Goal: Information Seeking & Learning: Learn about a topic

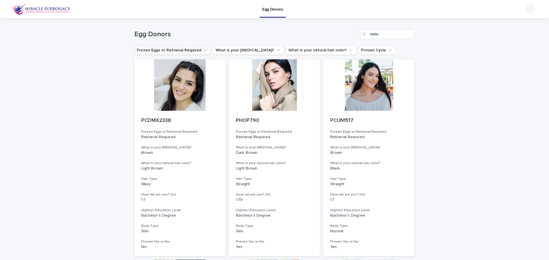
click at [195, 53] on button "Frozen Eggs or Retrieval Required" at bounding box center [172, 50] width 76 height 9
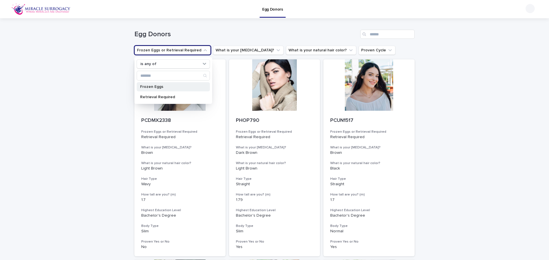
click at [184, 91] on div "Frozen Eggs" at bounding box center [173, 86] width 73 height 9
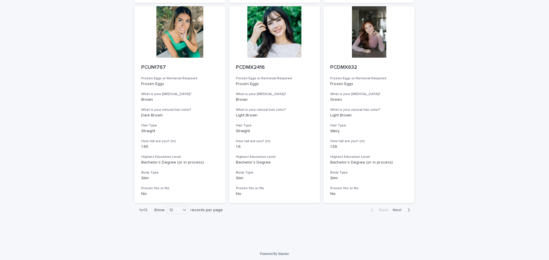
scroll to position [668, 0]
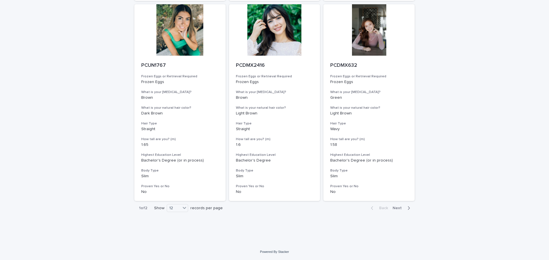
click at [402, 208] on span "Next" at bounding box center [399, 208] width 13 height 4
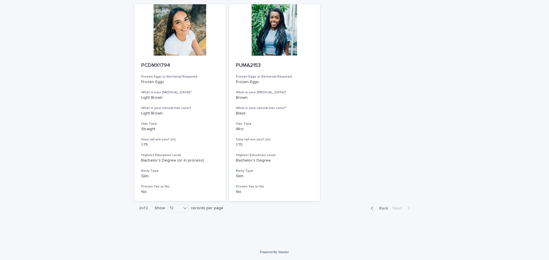
click at [375, 211] on button "Back" at bounding box center [378, 208] width 24 height 5
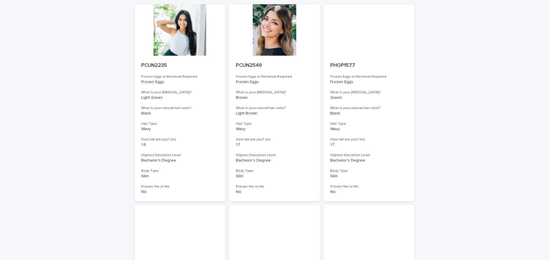
scroll to position [368, 0]
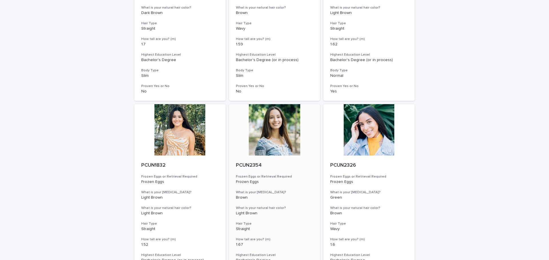
click at [274, 130] on div at bounding box center [274, 129] width 91 height 51
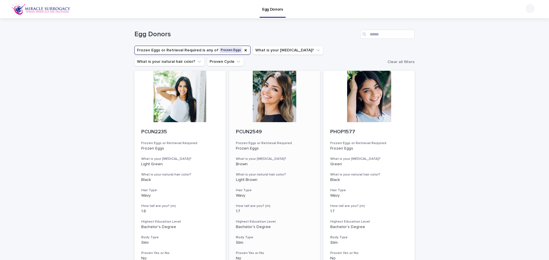
click at [273, 108] on div at bounding box center [274, 96] width 91 height 51
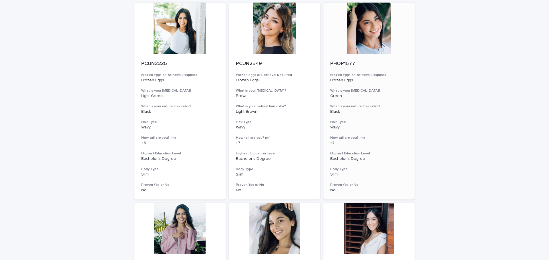
scroll to position [200, 0]
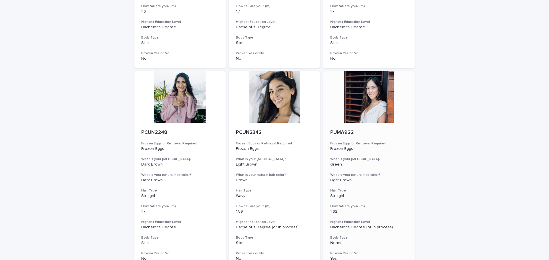
click at [371, 102] on div at bounding box center [368, 96] width 91 height 51
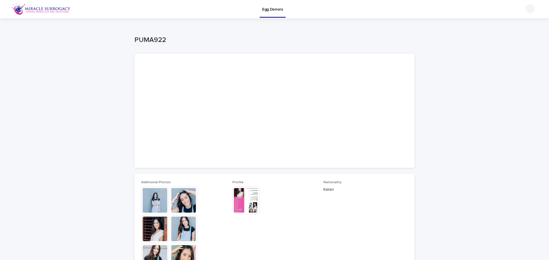
click at [185, 204] on img at bounding box center [183, 200] width 27 height 27
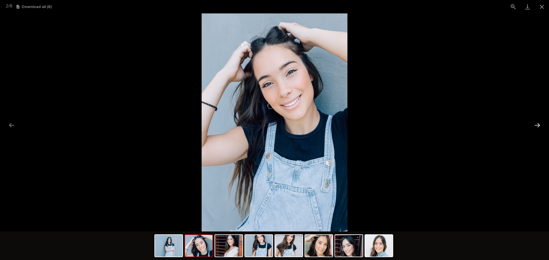
click at [535, 126] on button "Next slide" at bounding box center [537, 125] width 12 height 11
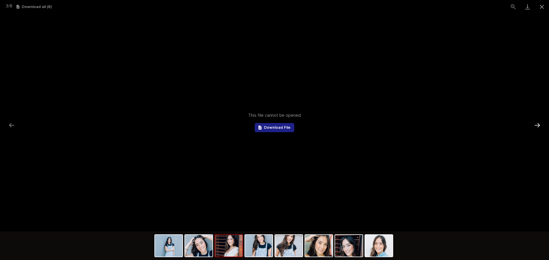
click at [535, 126] on button "Next slide" at bounding box center [537, 125] width 12 height 11
click at [540, 7] on button "Close gallery" at bounding box center [542, 6] width 14 height 13
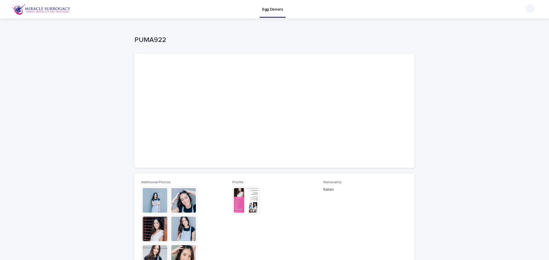
scroll to position [57, 0]
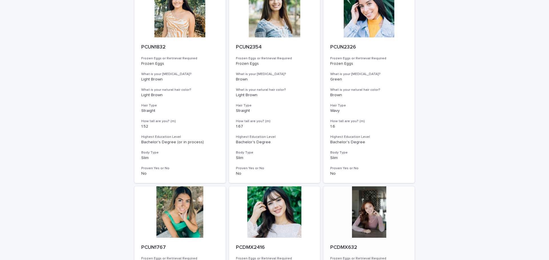
scroll to position [515, 0]
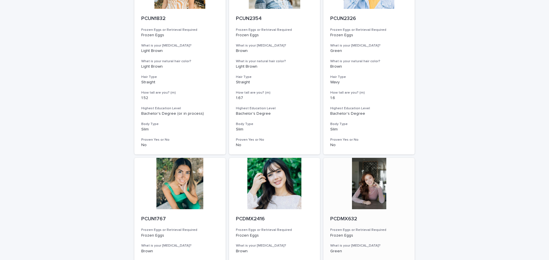
click at [373, 179] on div at bounding box center [368, 183] width 91 height 51
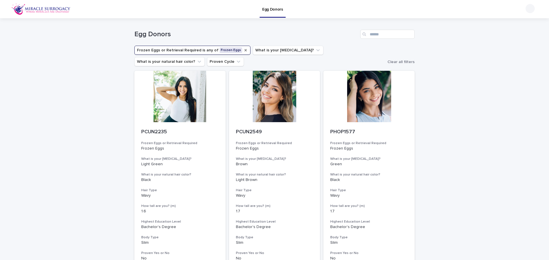
click at [243, 50] on icon "Frozen Eggs or Retrieval Required" at bounding box center [245, 50] width 5 height 5
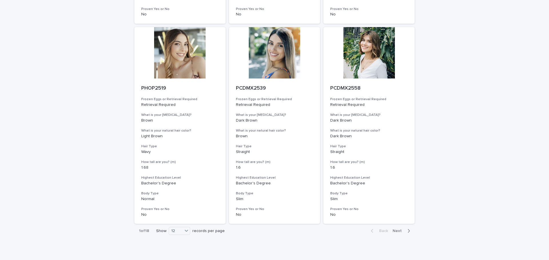
scroll to position [657, 0]
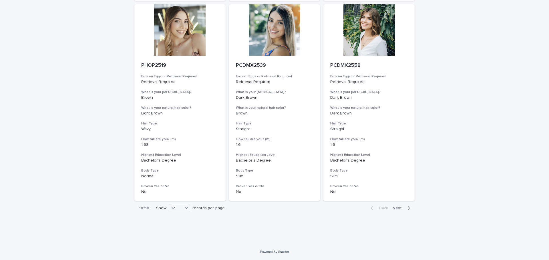
click at [402, 208] on span "Next" at bounding box center [399, 208] width 13 height 4
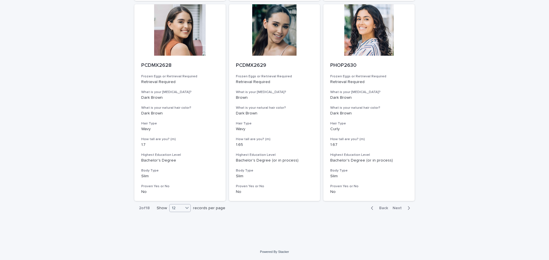
click at [177, 207] on div "12" at bounding box center [177, 209] width 14 height 6
click at [182, 226] on div "24" at bounding box center [178, 223] width 21 height 7
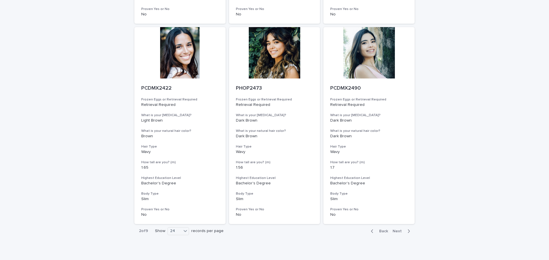
scroll to position [1460, 0]
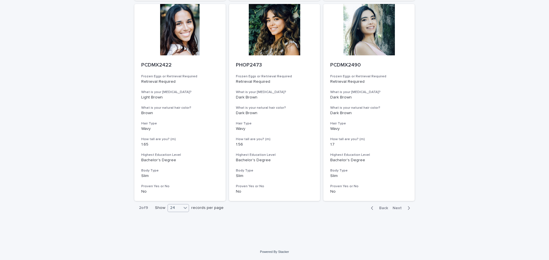
click at [185, 210] on icon at bounding box center [185, 208] width 6 height 6
click at [178, 230] on div "36" at bounding box center [176, 229] width 21 height 7
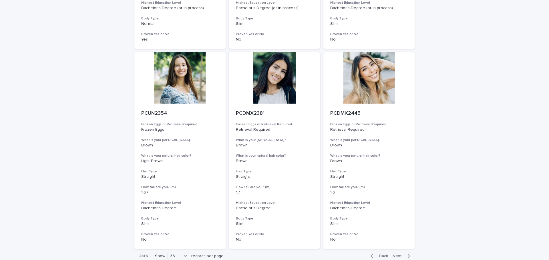
scroll to position [2262, 0]
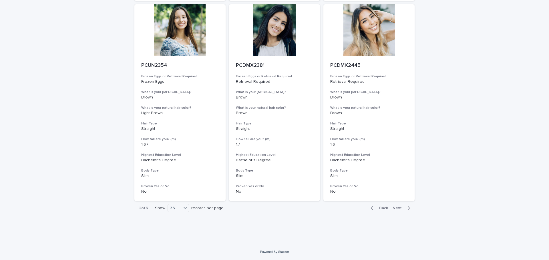
click at [397, 206] on span "Next" at bounding box center [399, 208] width 13 height 4
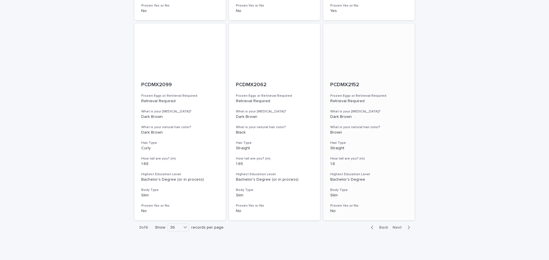
scroll to position [2233, 0]
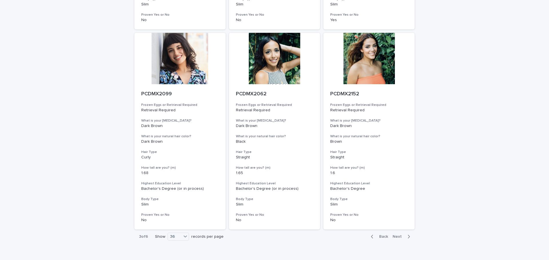
click at [399, 235] on button "Next" at bounding box center [402, 236] width 24 height 5
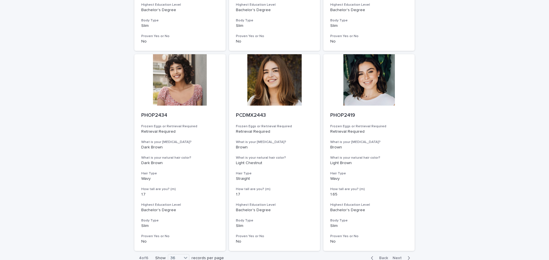
scroll to position [2262, 0]
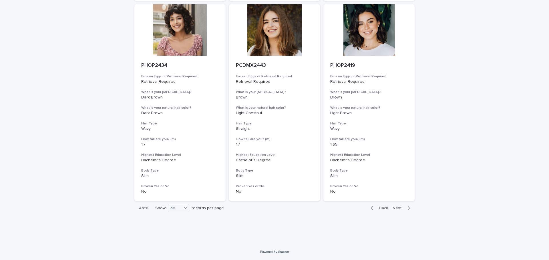
click at [402, 208] on span "Next" at bounding box center [399, 208] width 13 height 4
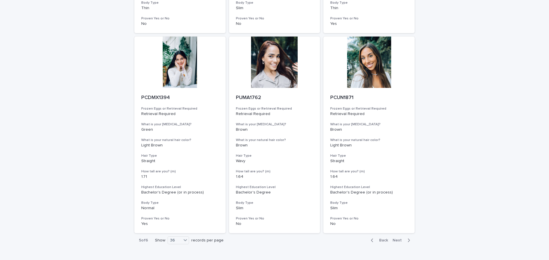
scroll to position [2262, 0]
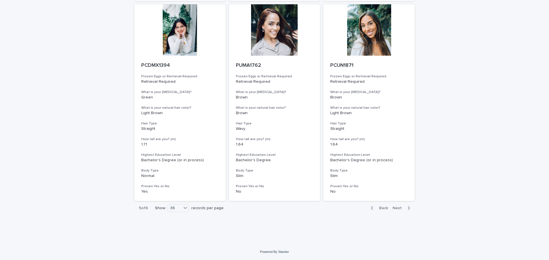
drag, startPoint x: 396, startPoint y: 206, endPoint x: 470, endPoint y: 206, distance: 74.3
click at [396, 206] on button "Next" at bounding box center [402, 208] width 24 height 5
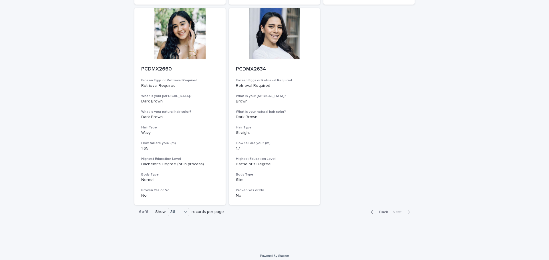
scroll to position [2061, 0]
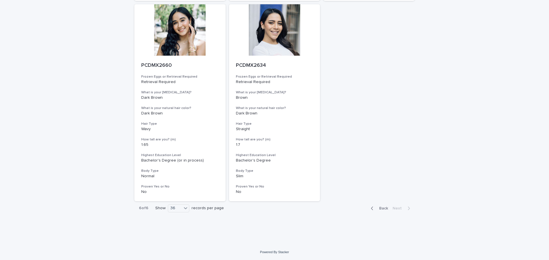
click at [380, 206] on button "Back" at bounding box center [378, 208] width 24 height 5
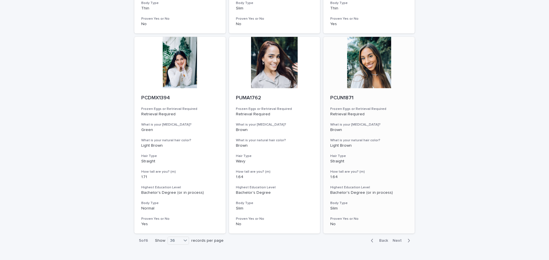
scroll to position [2230, 0]
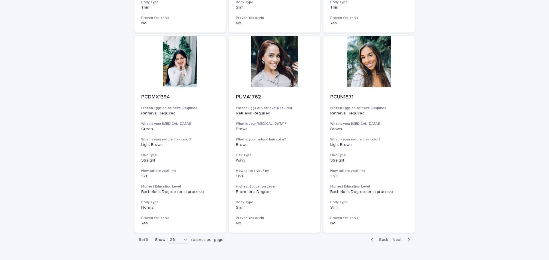
click at [372, 238] on icon "button" at bounding box center [372, 240] width 3 height 5
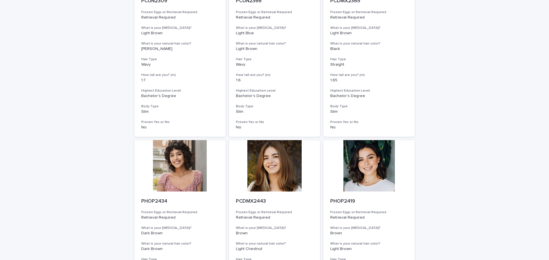
scroll to position [2230, 0]
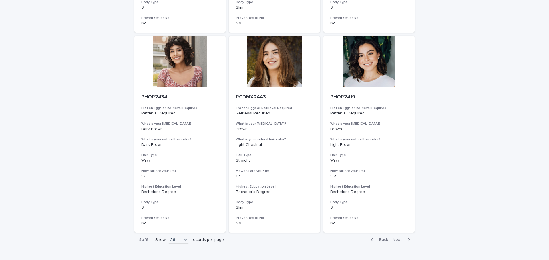
click at [372, 239] on icon "button" at bounding box center [372, 240] width 3 height 5
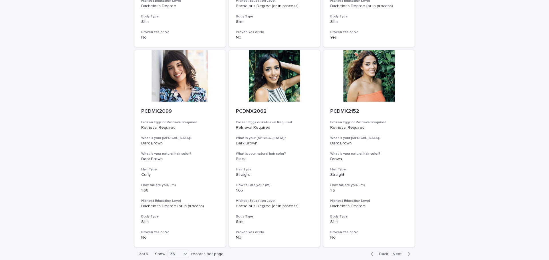
scroll to position [2262, 0]
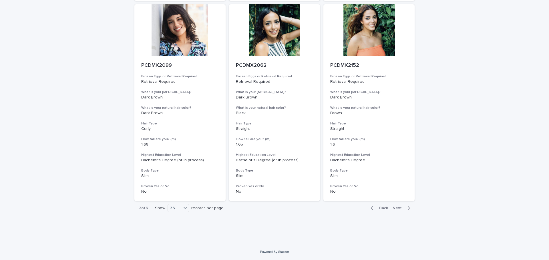
drag, startPoint x: 370, startPoint y: 208, endPoint x: 394, endPoint y: 239, distance: 39.5
click at [371, 208] on icon "button" at bounding box center [372, 208] width 3 height 5
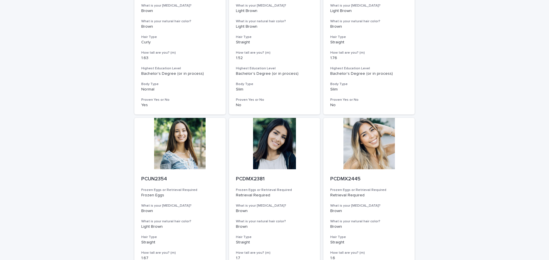
scroll to position [2227, 0]
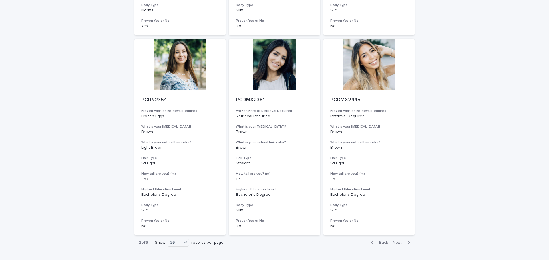
drag, startPoint x: 379, startPoint y: 244, endPoint x: 423, endPoint y: 255, distance: 44.6
click at [379, 244] on span "Back" at bounding box center [382, 243] width 12 height 4
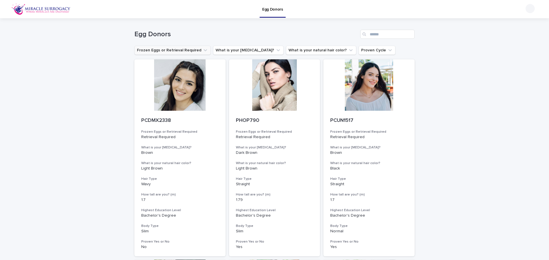
click at [194, 51] on button "Frozen Eggs or Retrieval Required" at bounding box center [172, 50] width 76 height 9
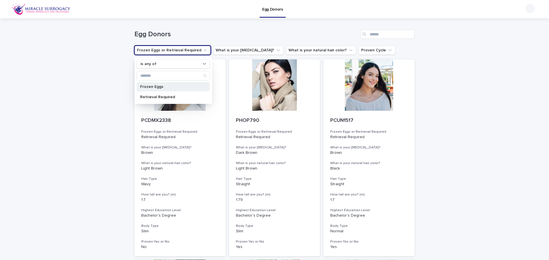
click at [172, 89] on div "Frozen Eggs" at bounding box center [173, 86] width 73 height 9
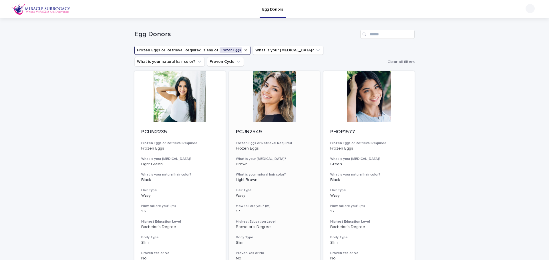
click at [288, 87] on div at bounding box center [274, 96] width 91 height 51
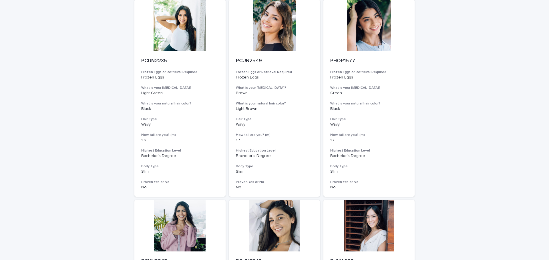
scroll to position [143, 0]
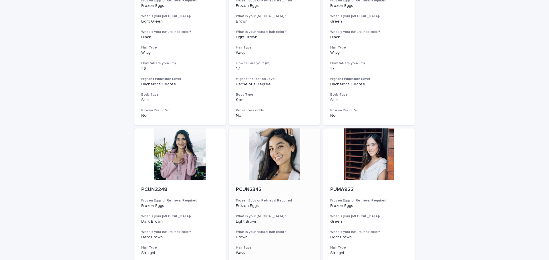
click at [283, 147] on div at bounding box center [274, 154] width 91 height 51
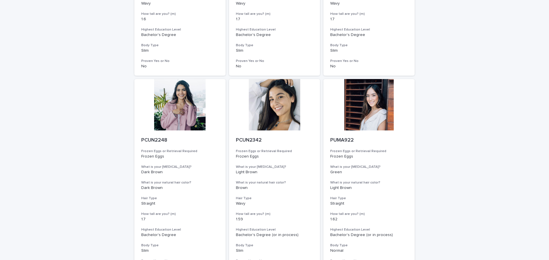
scroll to position [200, 0]
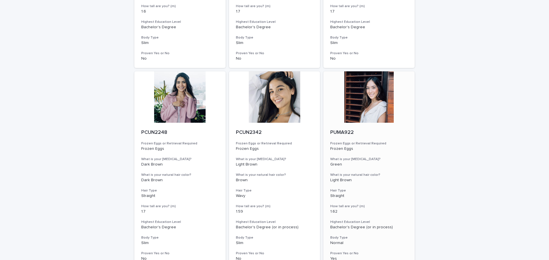
click at [343, 85] on div at bounding box center [368, 96] width 91 height 51
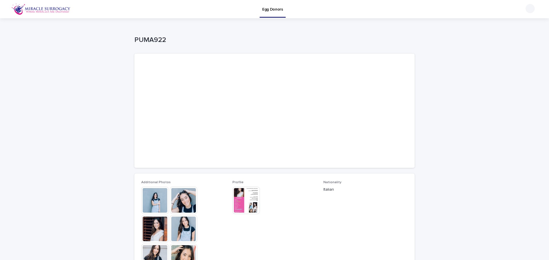
click at [239, 208] on img at bounding box center [245, 200] width 27 height 27
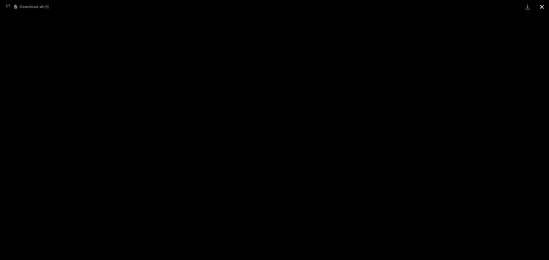
click at [541, 5] on button "Close gallery" at bounding box center [542, 6] width 14 height 13
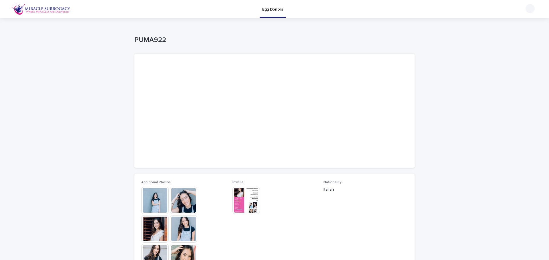
click at [187, 204] on img at bounding box center [183, 200] width 27 height 27
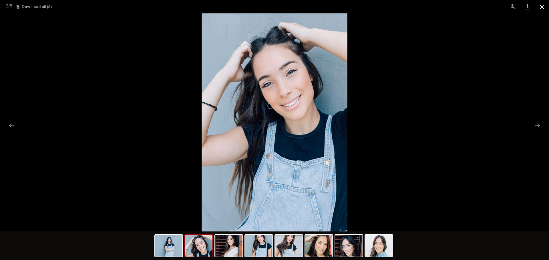
click at [540, 5] on button "Close gallery" at bounding box center [542, 6] width 14 height 13
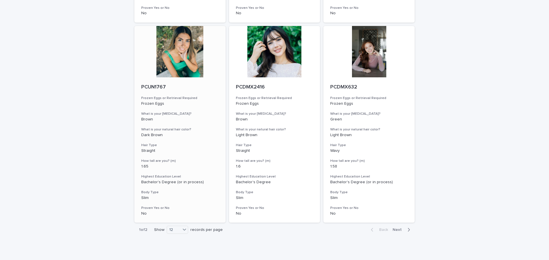
scroll to position [668, 0]
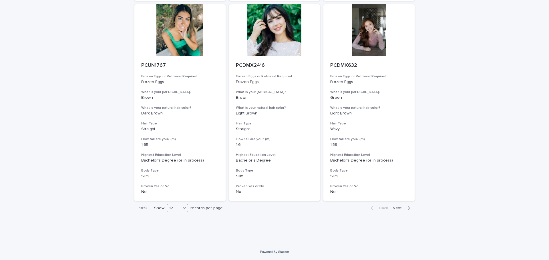
click at [179, 211] on div "12" at bounding box center [174, 209] width 14 height 6
click at [178, 226] on div "36" at bounding box center [176, 229] width 21 height 7
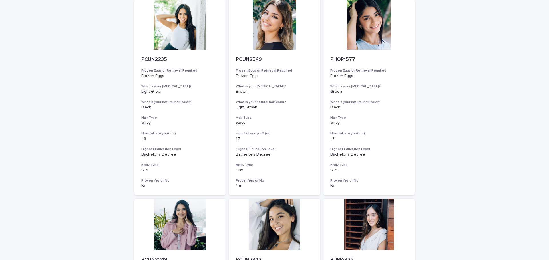
scroll to position [0, 0]
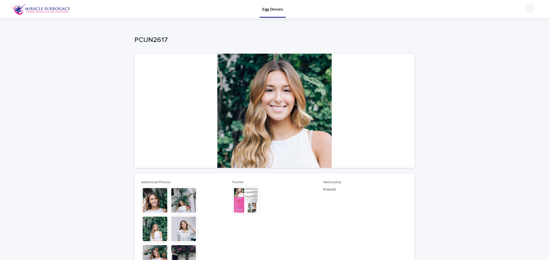
click at [241, 196] on img at bounding box center [245, 200] width 27 height 27
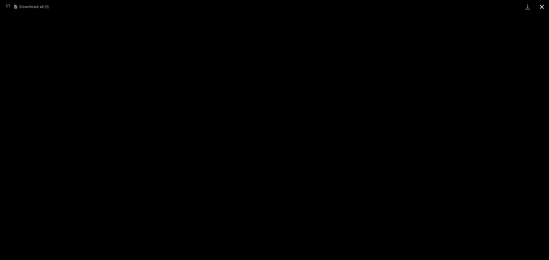
click at [539, 5] on button "Close gallery" at bounding box center [542, 6] width 14 height 13
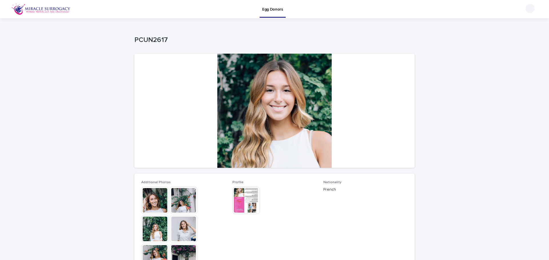
click at [237, 196] on img at bounding box center [245, 200] width 27 height 27
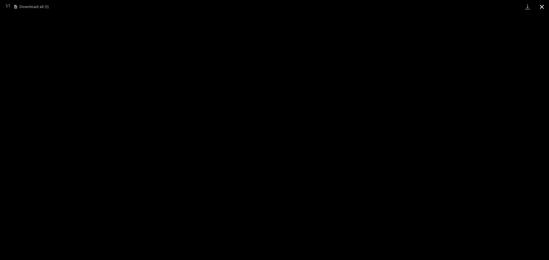
click at [537, 8] on button "Close gallery" at bounding box center [542, 6] width 14 height 13
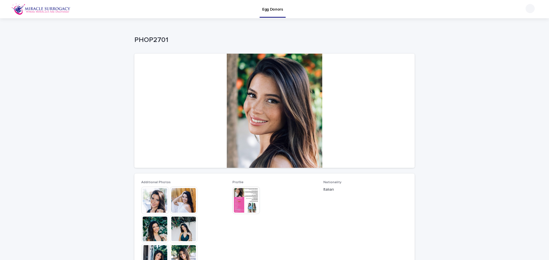
click at [158, 204] on img at bounding box center [154, 200] width 27 height 27
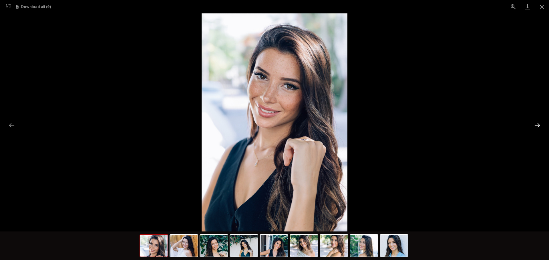
click at [533, 124] on button "Next slide" at bounding box center [537, 125] width 12 height 11
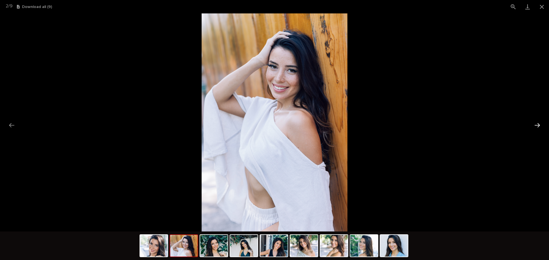
click at [532, 124] on button "Next slide" at bounding box center [537, 125] width 12 height 11
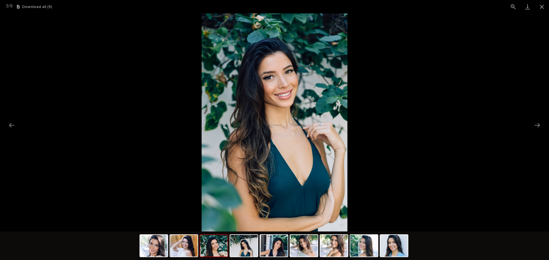
click at [530, 123] on picture at bounding box center [274, 122] width 549 height 218
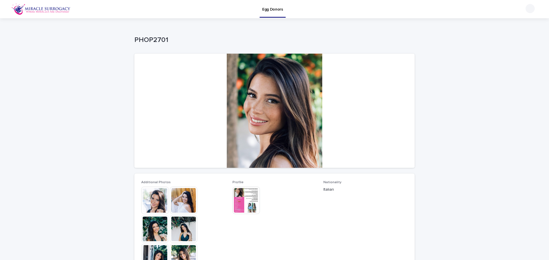
click at [250, 192] on img at bounding box center [245, 200] width 27 height 27
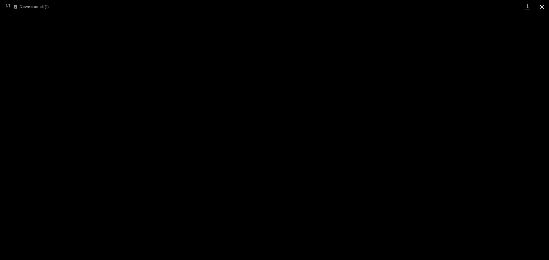
click at [542, 3] on button "Close gallery" at bounding box center [542, 6] width 14 height 13
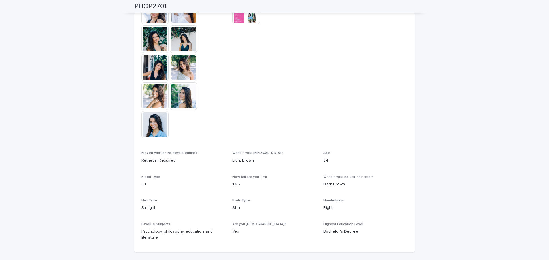
scroll to position [200, 0]
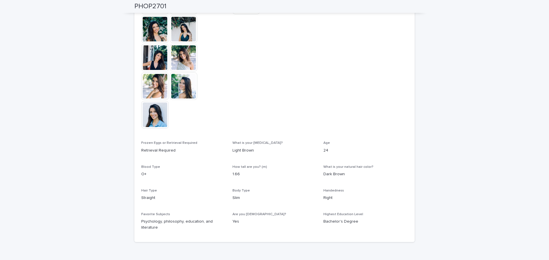
click at [153, 108] on img at bounding box center [154, 114] width 27 height 27
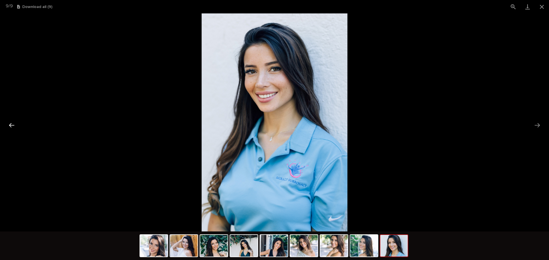
click at [13, 124] on button "Previous slide" at bounding box center [12, 125] width 12 height 11
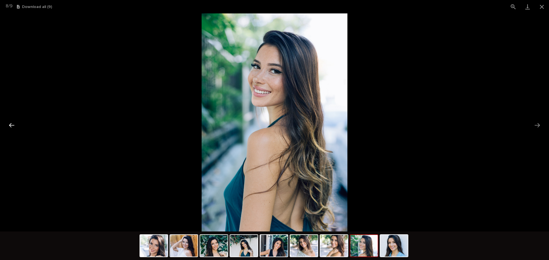
click at [13, 123] on button "Previous slide" at bounding box center [12, 125] width 12 height 11
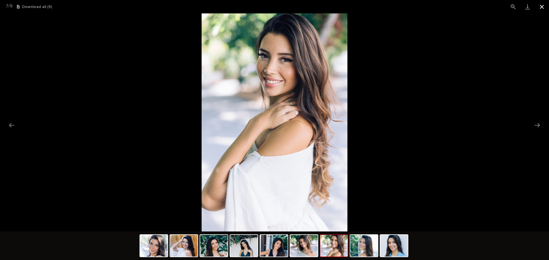
click at [544, 9] on button "Close gallery" at bounding box center [542, 6] width 14 height 13
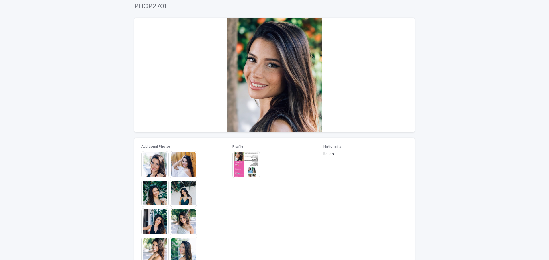
scroll to position [0, 0]
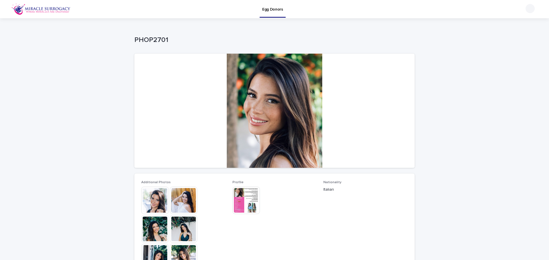
click at [232, 198] on img at bounding box center [245, 200] width 27 height 27
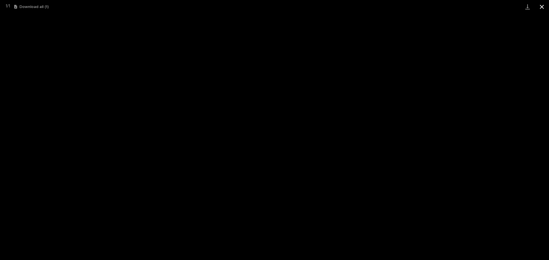
click at [545, 10] on button "Close gallery" at bounding box center [542, 6] width 14 height 13
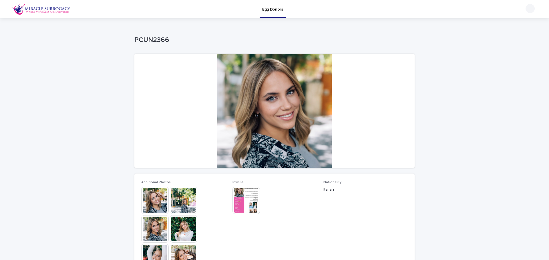
click at [234, 204] on img at bounding box center [245, 200] width 27 height 27
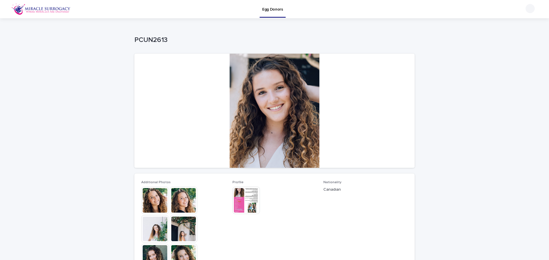
click at [242, 198] on img at bounding box center [245, 200] width 27 height 27
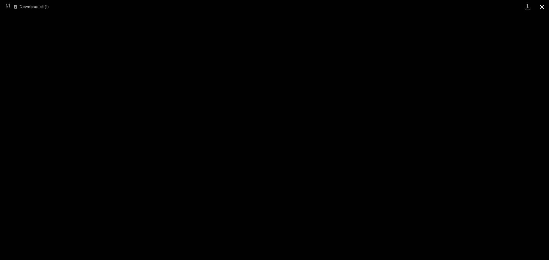
click at [540, 7] on button "Close gallery" at bounding box center [542, 6] width 14 height 13
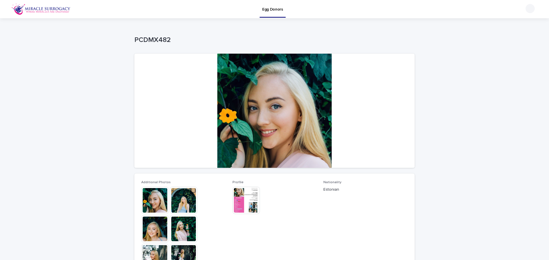
click at [253, 207] on img at bounding box center [245, 200] width 27 height 27
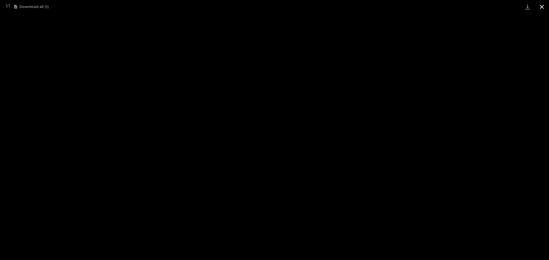
click at [542, 9] on button "Close gallery" at bounding box center [542, 6] width 14 height 13
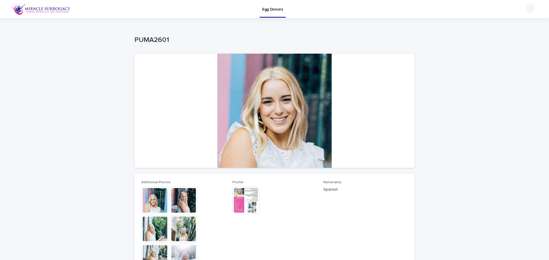
click at [156, 196] on img at bounding box center [154, 200] width 27 height 27
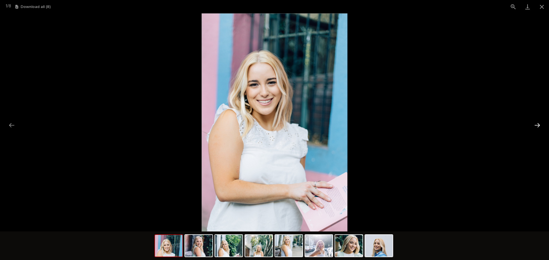
drag, startPoint x: 540, startPoint y: 128, endPoint x: 536, endPoint y: 128, distance: 3.8
click at [537, 128] on button "Next slide" at bounding box center [537, 125] width 12 height 11
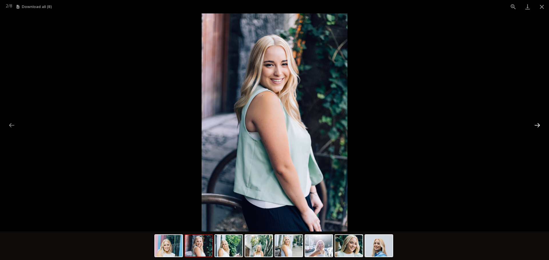
click at [537, 125] on button "Next slide" at bounding box center [537, 125] width 12 height 11
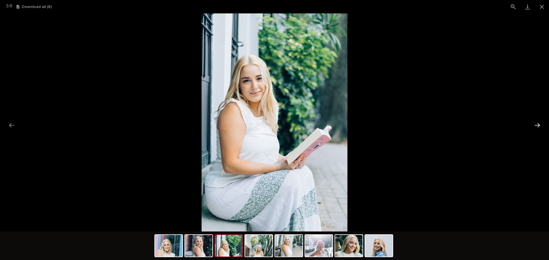
click at [537, 125] on button "Next slide" at bounding box center [537, 125] width 12 height 11
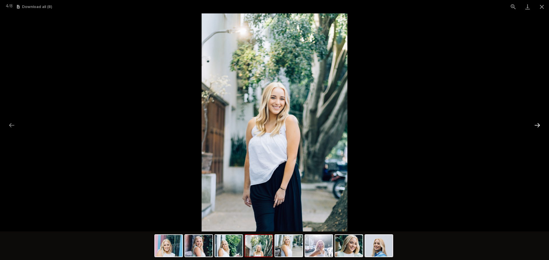
click at [537, 125] on button "Next slide" at bounding box center [537, 125] width 12 height 11
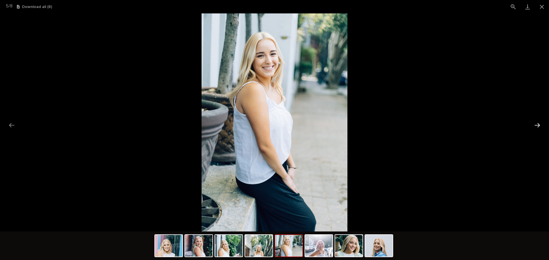
click at [537, 125] on button "Next slide" at bounding box center [537, 125] width 12 height 11
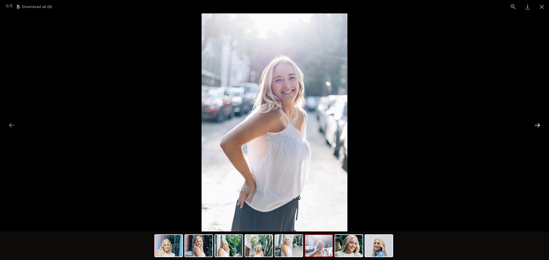
click at [534, 126] on button "Next slide" at bounding box center [537, 125] width 12 height 11
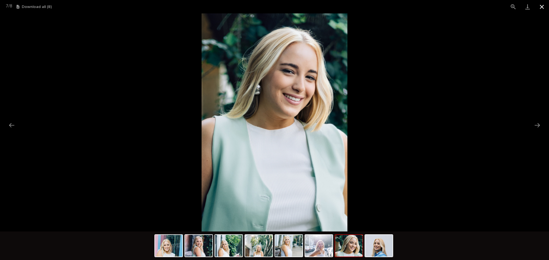
click at [541, 8] on button "Close gallery" at bounding box center [542, 6] width 14 height 13
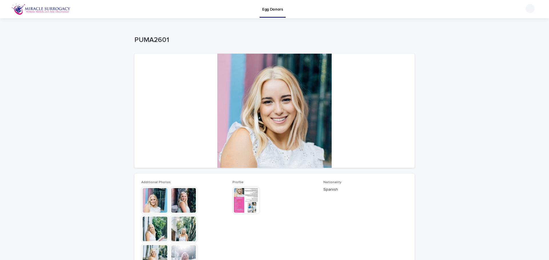
click at [252, 202] on img at bounding box center [245, 200] width 27 height 27
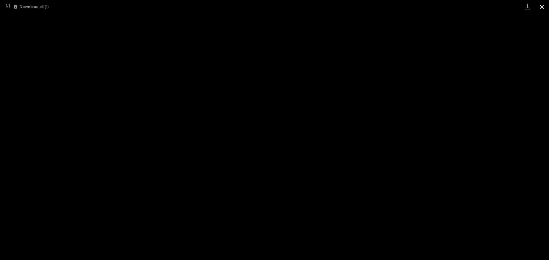
click at [539, 7] on button "Close gallery" at bounding box center [542, 6] width 14 height 13
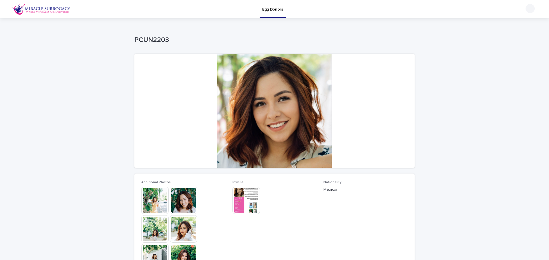
click at [190, 200] on img at bounding box center [183, 200] width 27 height 27
